Goal: Transaction & Acquisition: Purchase product/service

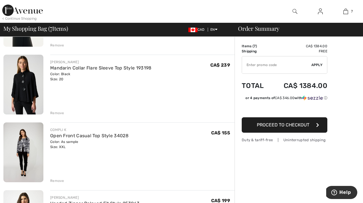
scroll to position [302, 0]
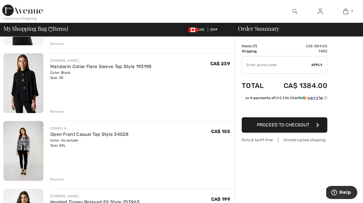
click at [25, 78] on img at bounding box center [23, 83] width 40 height 60
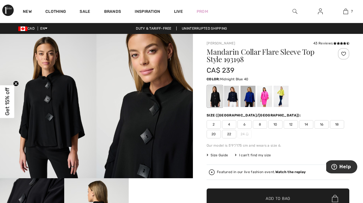
click at [234, 100] on div at bounding box center [231, 96] width 15 height 21
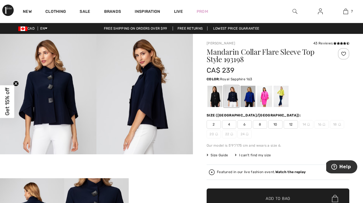
click at [254, 94] on div at bounding box center [248, 96] width 15 height 21
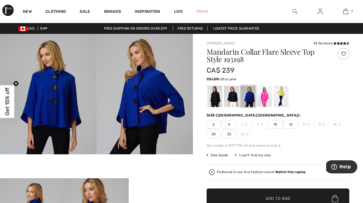
click at [268, 95] on div at bounding box center [264, 96] width 15 height 21
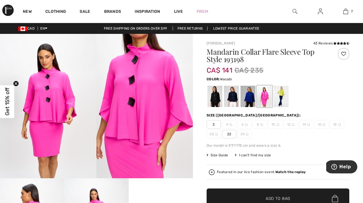
click at [280, 96] on div at bounding box center [281, 96] width 15 height 21
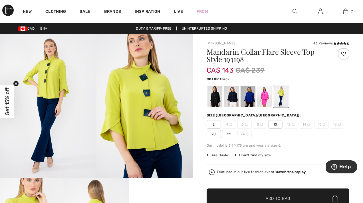
click at [216, 96] on div at bounding box center [214, 96] width 15 height 21
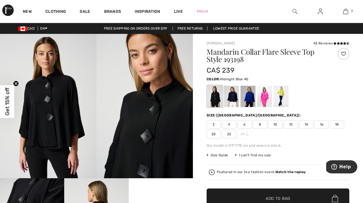
click at [232, 99] on div at bounding box center [231, 96] width 15 height 21
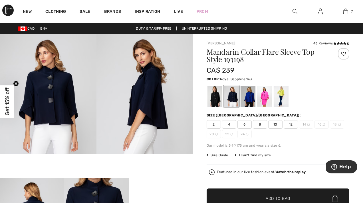
click at [249, 99] on div at bounding box center [248, 96] width 15 height 21
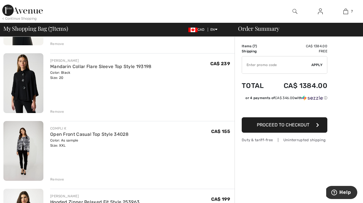
click at [57, 110] on div "Remove" at bounding box center [57, 111] width 14 height 5
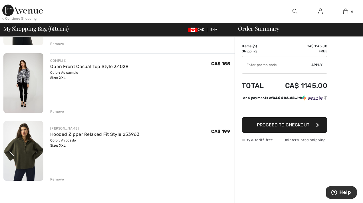
click at [17, 75] on img at bounding box center [23, 83] width 40 height 60
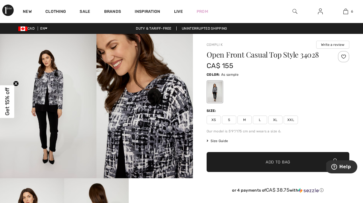
click at [142, 105] on img at bounding box center [144, 106] width 96 height 145
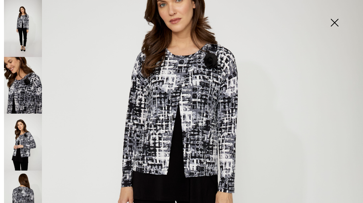
scroll to position [93, 0]
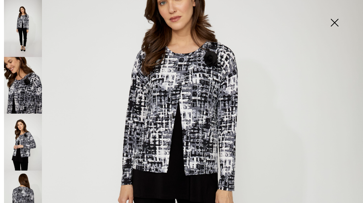
click at [188, 161] on img at bounding box center [181, 179] width 363 height 544
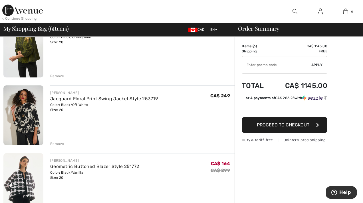
scroll to position [132, 0]
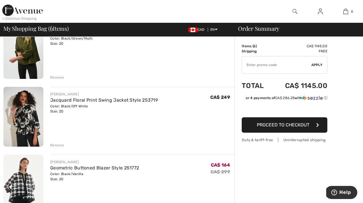
click at [55, 144] on div "Remove" at bounding box center [57, 145] width 14 height 5
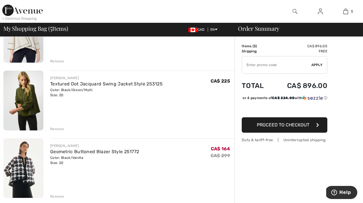
scroll to position [80, 0]
click at [57, 128] on div "Remove" at bounding box center [57, 129] width 14 height 5
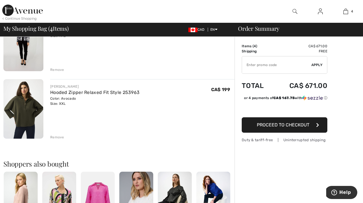
scroll to position [207, 0]
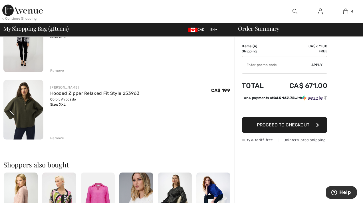
click at [57, 136] on div "Remove" at bounding box center [57, 138] width 14 height 5
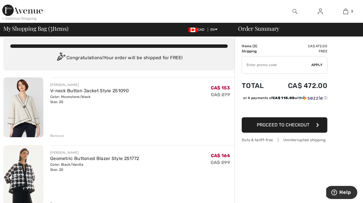
scroll to position [0, 0]
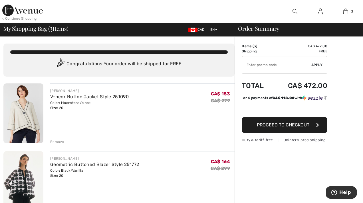
click at [9, 9] on img at bounding box center [22, 10] width 41 height 11
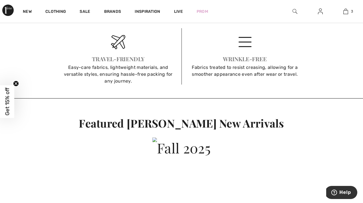
scroll to position [895, 0]
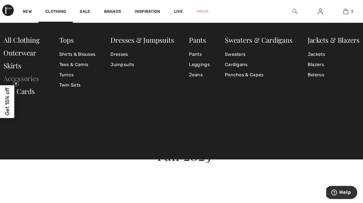
click at [32, 81] on link "Accessories" at bounding box center [21, 78] width 36 height 9
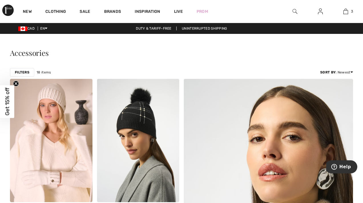
click at [6, 101] on span "Get 15% off" at bounding box center [7, 102] width 7 height 28
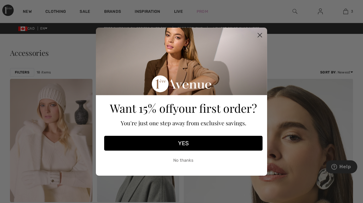
click at [182, 143] on button "YES" at bounding box center [183, 143] width 158 height 15
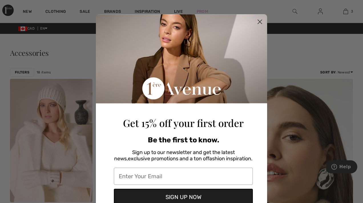
type input "angietarasoff@gmail.com"
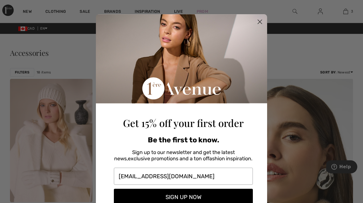
click at [166, 198] on button "SIGN UP NOW" at bounding box center [183, 197] width 139 height 17
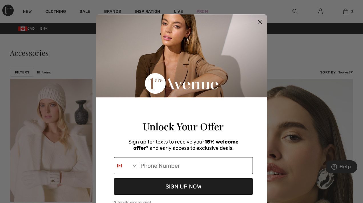
type input "1-780-863-1729"
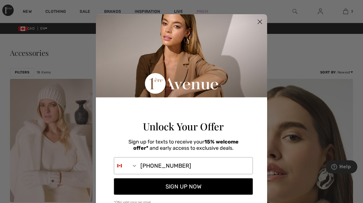
click at [162, 191] on button "SIGN UP NOW" at bounding box center [183, 187] width 139 height 17
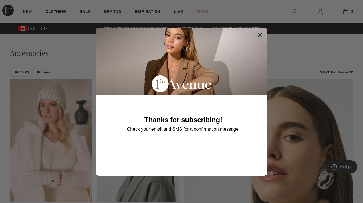
click at [259, 34] on icon "Close dialog" at bounding box center [260, 35] width 4 height 4
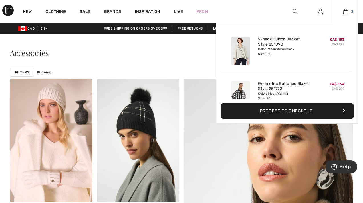
click at [347, 12] on img at bounding box center [345, 11] width 5 height 7
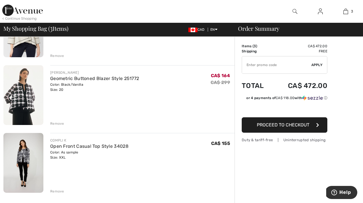
scroll to position [84, 0]
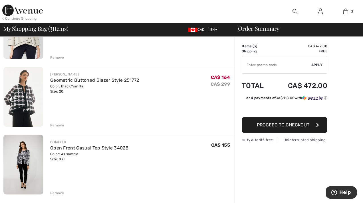
click at [22, 103] on img at bounding box center [23, 97] width 40 height 60
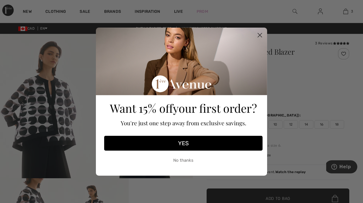
click at [259, 37] on circle "Close dialog" at bounding box center [259, 34] width 9 height 9
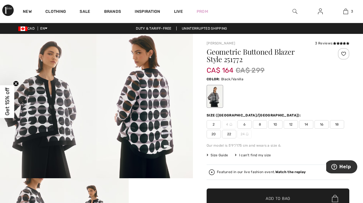
click at [51, 119] on img at bounding box center [48, 106] width 96 height 145
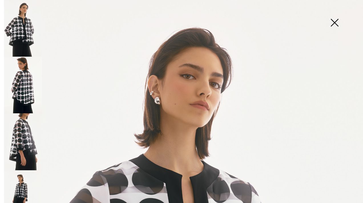
click at [336, 24] on img at bounding box center [334, 23] width 29 height 29
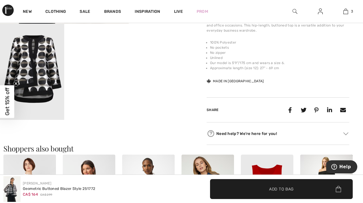
scroll to position [252, 0]
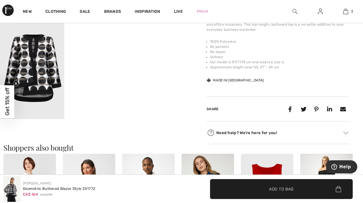
click at [36, 79] on img at bounding box center [32, 71] width 64 height 96
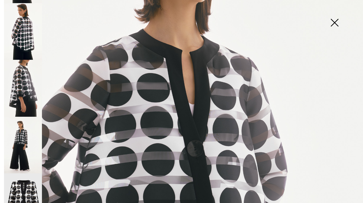
scroll to position [70, 0]
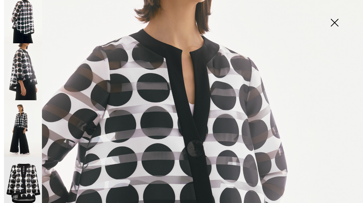
click at [23, 170] on img at bounding box center [23, 185] width 38 height 57
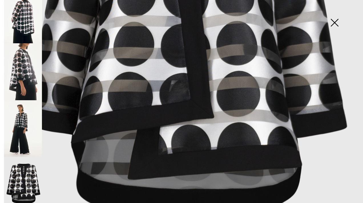
scroll to position [231, 0]
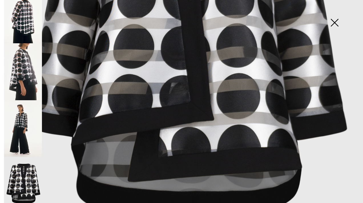
click at [336, 24] on img at bounding box center [334, 23] width 29 height 29
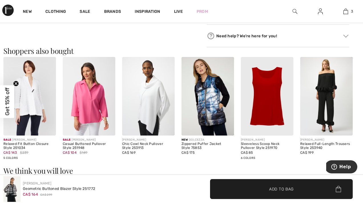
scroll to position [350, 0]
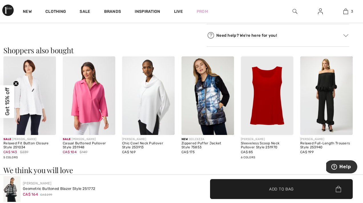
click at [34, 99] on img at bounding box center [29, 96] width 53 height 79
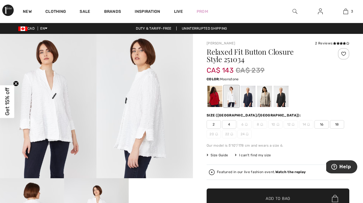
click at [264, 96] on div at bounding box center [264, 96] width 15 height 21
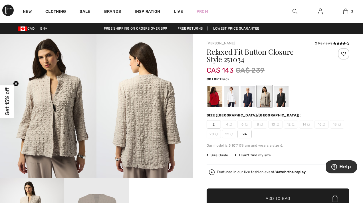
click at [284, 93] on div at bounding box center [281, 96] width 15 height 21
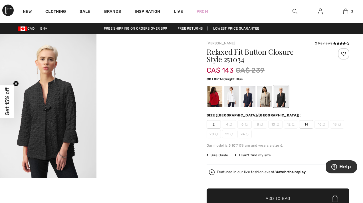
click at [247, 98] on div at bounding box center [248, 96] width 15 height 21
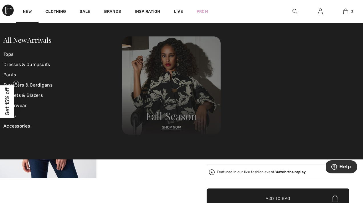
click at [177, 120] on img at bounding box center [171, 86] width 98 height 98
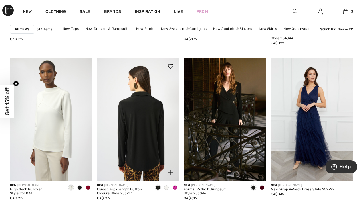
scroll to position [1571, 0]
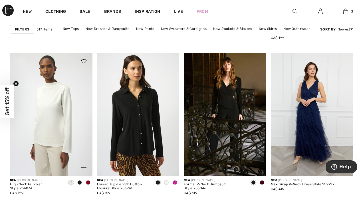
click at [79, 182] on span at bounding box center [79, 183] width 5 height 5
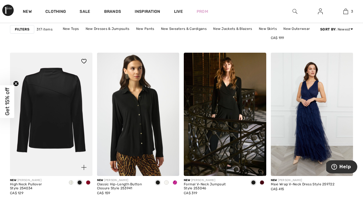
click at [89, 182] on span at bounding box center [88, 183] width 5 height 5
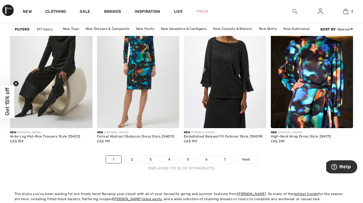
scroll to position [2289, 0]
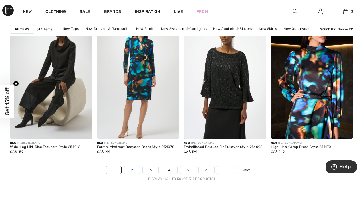
click at [134, 169] on link "2" at bounding box center [132, 170] width 16 height 7
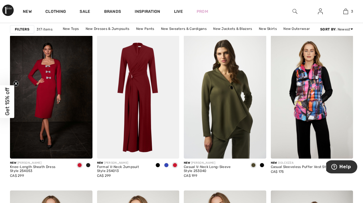
scroll to position [738, 0]
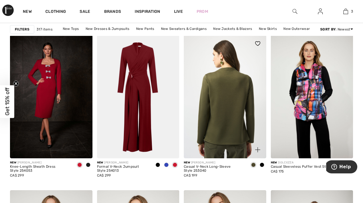
click at [217, 118] on img at bounding box center [225, 97] width 82 height 124
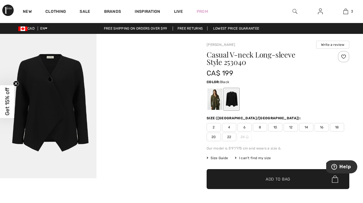
click at [140, 82] on video "Your browser does not support the video tag." at bounding box center [144, 58] width 96 height 48
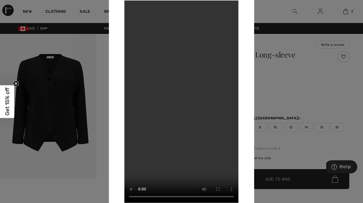
click at [190, 99] on video "Your browser does not support the video tag." at bounding box center [181, 101] width 114 height 203
click at [190, 100] on video "Your browser does not support the video tag." at bounding box center [181, 101] width 114 height 203
click at [191, 100] on video "Your browser does not support the video tag." at bounding box center [181, 101] width 114 height 203
click at [88, 195] on div at bounding box center [181, 101] width 363 height 203
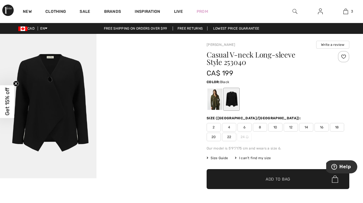
click at [210, 138] on span "20" at bounding box center [214, 137] width 14 height 9
click at [215, 98] on div at bounding box center [214, 99] width 15 height 21
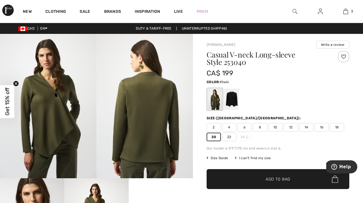
click at [214, 138] on span "20" at bounding box center [214, 137] width 14 height 9
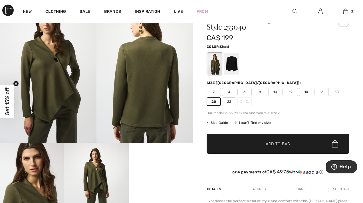
scroll to position [37, 0]
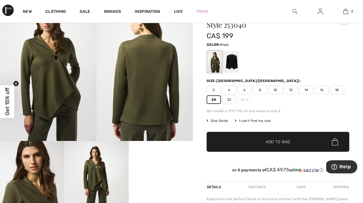
click at [214, 138] on span "✔ Added to Bag Add to Bag" at bounding box center [278, 142] width 143 height 20
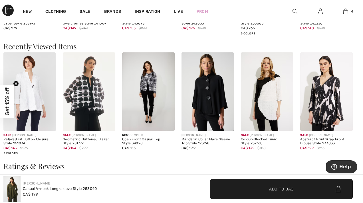
scroll to position [571, 0]
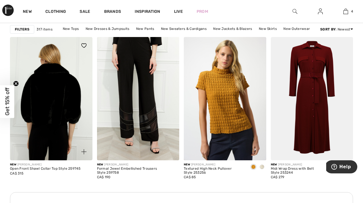
scroll to position [1739, 0]
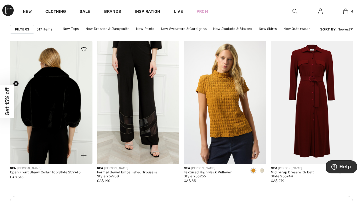
click at [52, 88] on img at bounding box center [51, 103] width 82 height 124
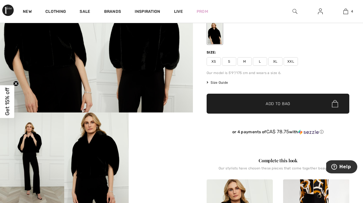
scroll to position [58, 0]
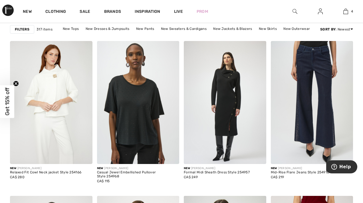
scroll to position [2109, 0]
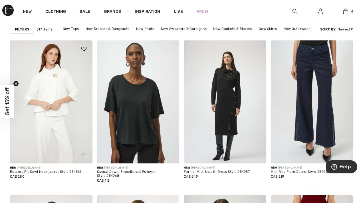
click at [52, 96] on img at bounding box center [51, 103] width 82 height 124
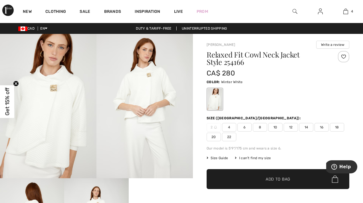
click at [54, 84] on img at bounding box center [48, 106] width 96 height 145
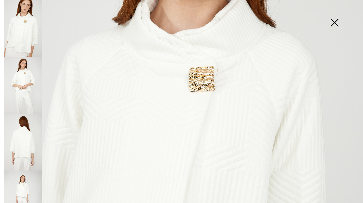
scroll to position [123, 0]
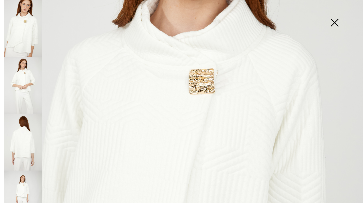
click at [332, 23] on img at bounding box center [334, 23] width 29 height 29
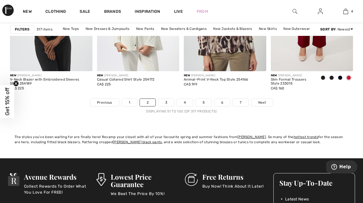
scroll to position [2352, 0]
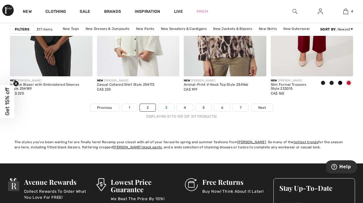
click at [164, 108] on link "3" at bounding box center [166, 107] width 16 height 7
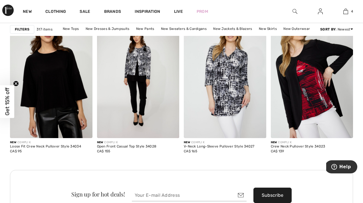
scroll to position [1070, 0]
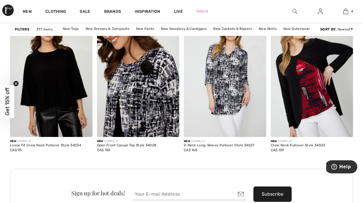
click at [142, 84] on img at bounding box center [138, 76] width 82 height 124
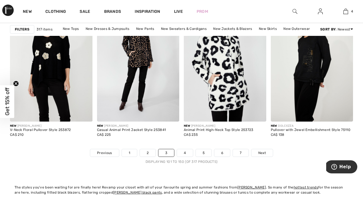
scroll to position [2307, 0]
click at [184, 154] on link "4" at bounding box center [185, 152] width 16 height 7
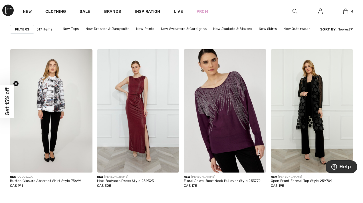
scroll to position [1948, 0]
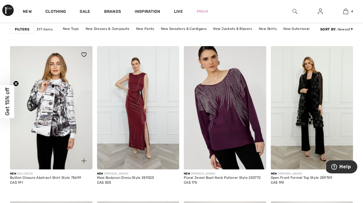
click at [53, 95] on img at bounding box center [51, 108] width 82 height 124
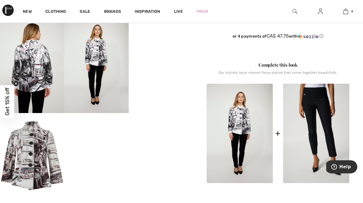
scroll to position [183, 0]
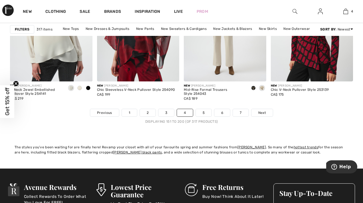
scroll to position [2348, 0]
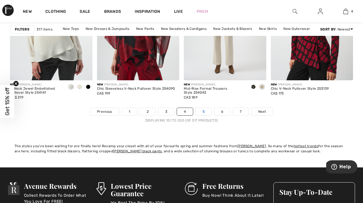
click at [201, 112] on link "5" at bounding box center [204, 111] width 16 height 7
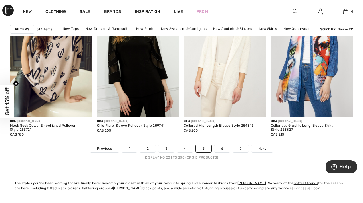
scroll to position [2312, 0]
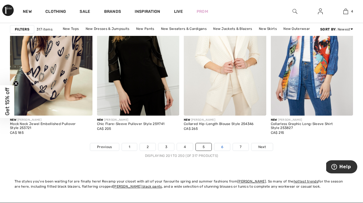
click at [222, 147] on link "6" at bounding box center [222, 147] width 16 height 7
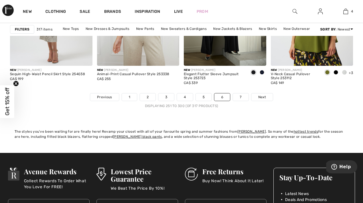
scroll to position [2363, 0]
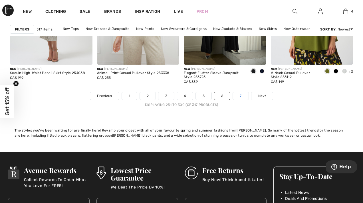
click at [241, 93] on link "7" at bounding box center [240, 95] width 15 height 7
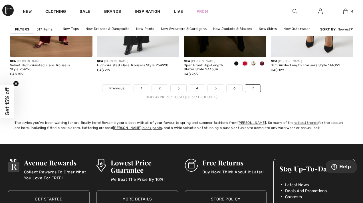
scroll to position [842, 0]
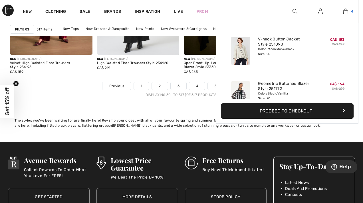
click at [347, 13] on img at bounding box center [345, 11] width 5 height 7
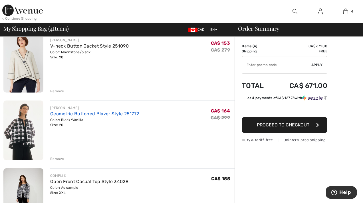
scroll to position [51, 0]
click at [26, 69] on img at bounding box center [23, 63] width 40 height 60
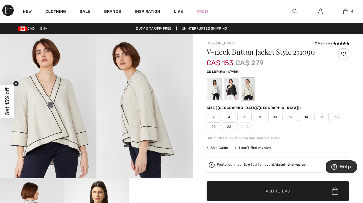
click at [231, 89] on div at bounding box center [231, 88] width 15 height 21
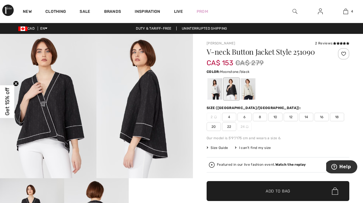
click at [249, 88] on div at bounding box center [248, 88] width 15 height 21
